Goal: Task Accomplishment & Management: Use online tool/utility

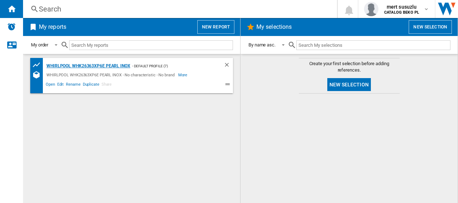
click at [120, 65] on div "WHIRLPOOL WHK26363XP6E PEARL INOX" at bounding box center [88, 66] width 86 height 9
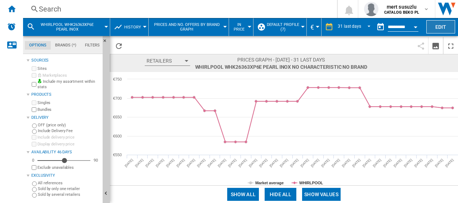
click at [436, 25] on button "Edit" at bounding box center [440, 26] width 29 height 13
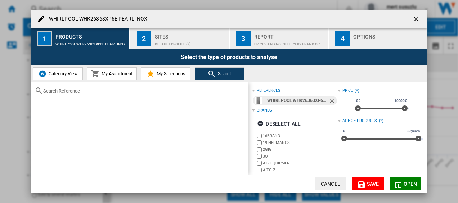
click at [75, 90] on input "text" at bounding box center [143, 90] width 201 height 5
paste input "WHFF 6403 W4E"
type input "WHFF 6403 W4E"
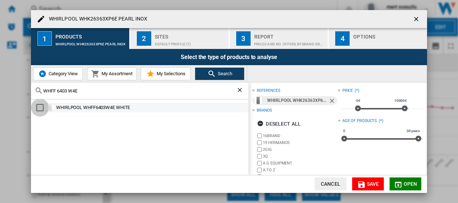
click at [40, 108] on div "Select" at bounding box center [39, 107] width 7 height 7
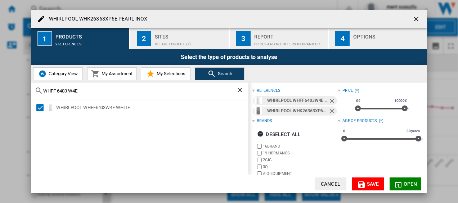
click at [69, 75] on span "Category View" at bounding box center [62, 73] width 31 height 5
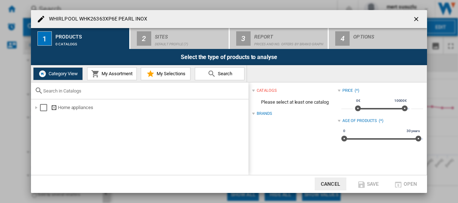
click at [114, 73] on span "My Assortment" at bounding box center [116, 73] width 33 height 5
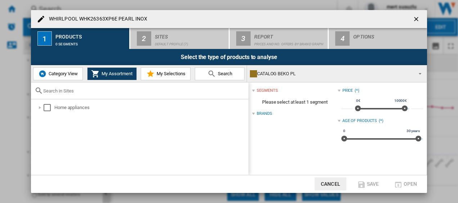
click at [412, 14] on button "button" at bounding box center [416, 19] width 14 height 14
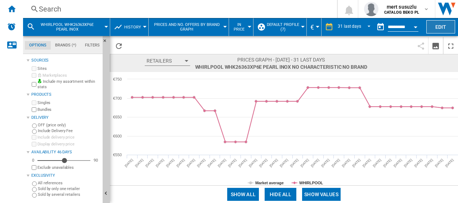
click at [442, 26] on button "Edit" at bounding box center [440, 26] width 29 height 13
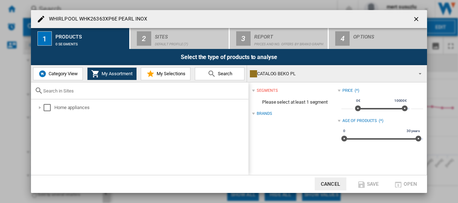
click at [65, 91] on input "text" at bounding box center [143, 90] width 201 height 5
click at [63, 75] on span "Category View" at bounding box center [62, 73] width 31 height 5
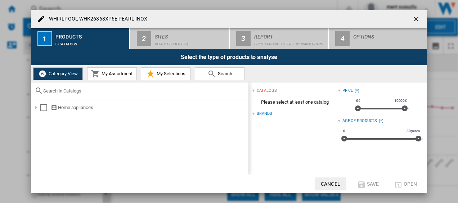
click at [55, 94] on div at bounding box center [139, 90] width 217 height 17
click at [53, 91] on input "text" at bounding box center [143, 90] width 201 height 5
paste input "WHFF 6403 W4E"
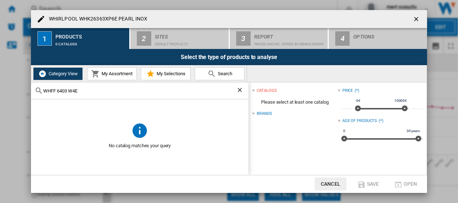
type input "WHFF 6403 W4E"
click at [223, 72] on span "Search" at bounding box center [224, 73] width 16 height 5
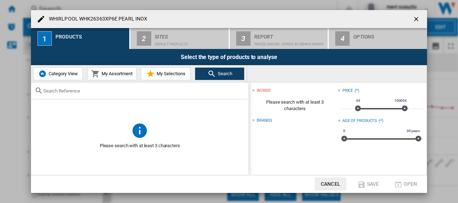
click at [143, 91] on input "text" at bounding box center [143, 90] width 201 height 5
paste input "WHFF 6403 W4E"
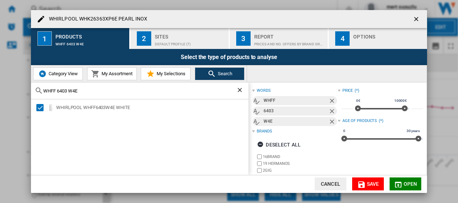
type input "WHFF 6403 W4E"
click at [405, 181] on span "Open" at bounding box center [410, 184] width 14 height 6
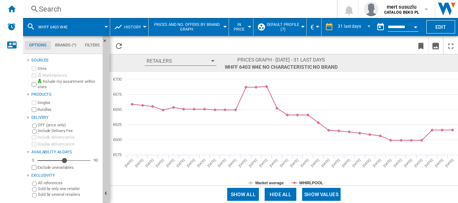
click at [208, 63] on button "Retailers" at bounding box center [181, 61] width 72 height 10
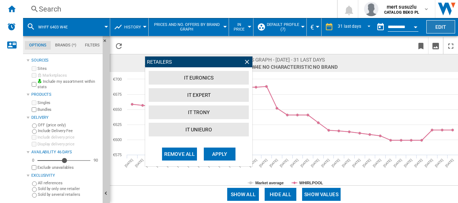
click at [434, 24] on button "Edit" at bounding box center [440, 26] width 29 height 13
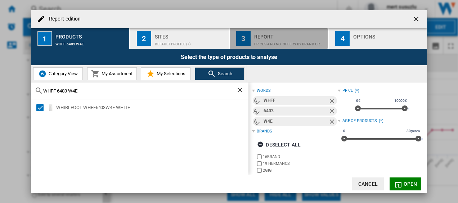
click at [273, 45] on div "Prices and No. offers by brand graph" at bounding box center [289, 42] width 71 height 8
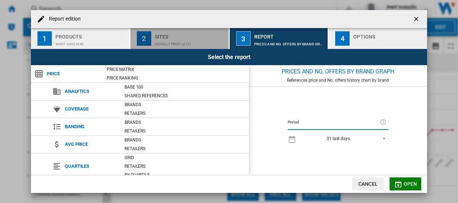
click at [205, 37] on div "Sites" at bounding box center [190, 35] width 71 height 8
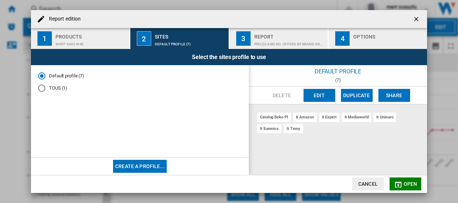
click at [307, 115] on div "it amazon" at bounding box center [305, 117] width 24 height 9
click at [272, 119] on div "catalog beko pl" at bounding box center [274, 117] width 34 height 9
click at [402, 187] on button "Open" at bounding box center [405, 183] width 32 height 13
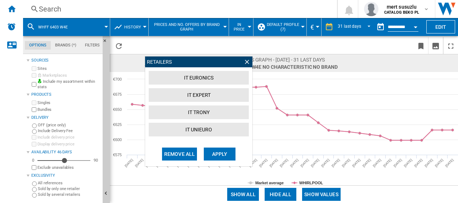
click at [245, 58] on ng-md-icon at bounding box center [246, 61] width 7 height 7
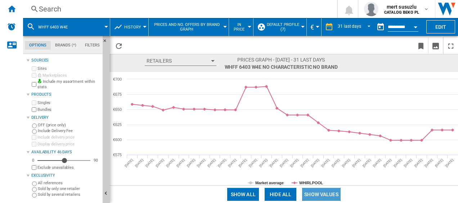
click at [330, 194] on button "Show values" at bounding box center [321, 194] width 38 height 13
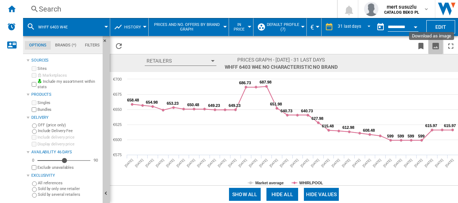
click at [430, 50] on button "Download as image" at bounding box center [435, 45] width 14 height 17
